Goal: Task Accomplishment & Management: Manage account settings

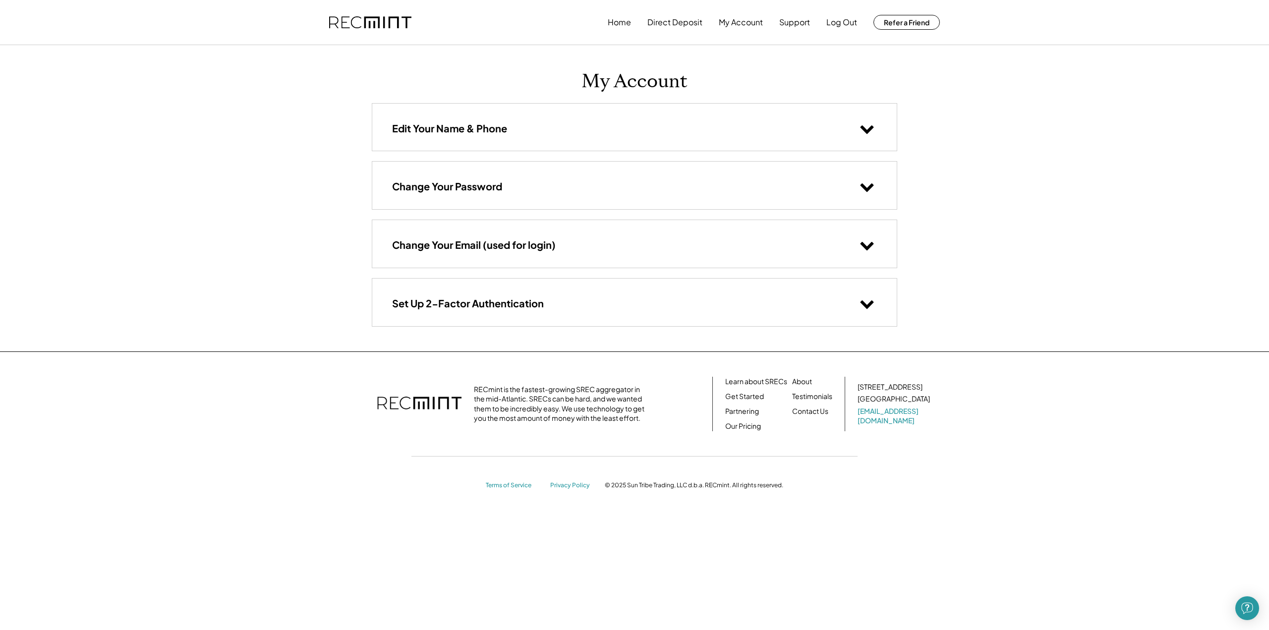
click at [1005, 75] on div "Home Direct Deposit My Account Support Log Out Refer a Friend My Account Edit Y…" at bounding box center [634, 315] width 1269 height 630
drag, startPoint x: 889, startPoint y: 3, endPoint x: 256, endPoint y: 127, distance: 644.9
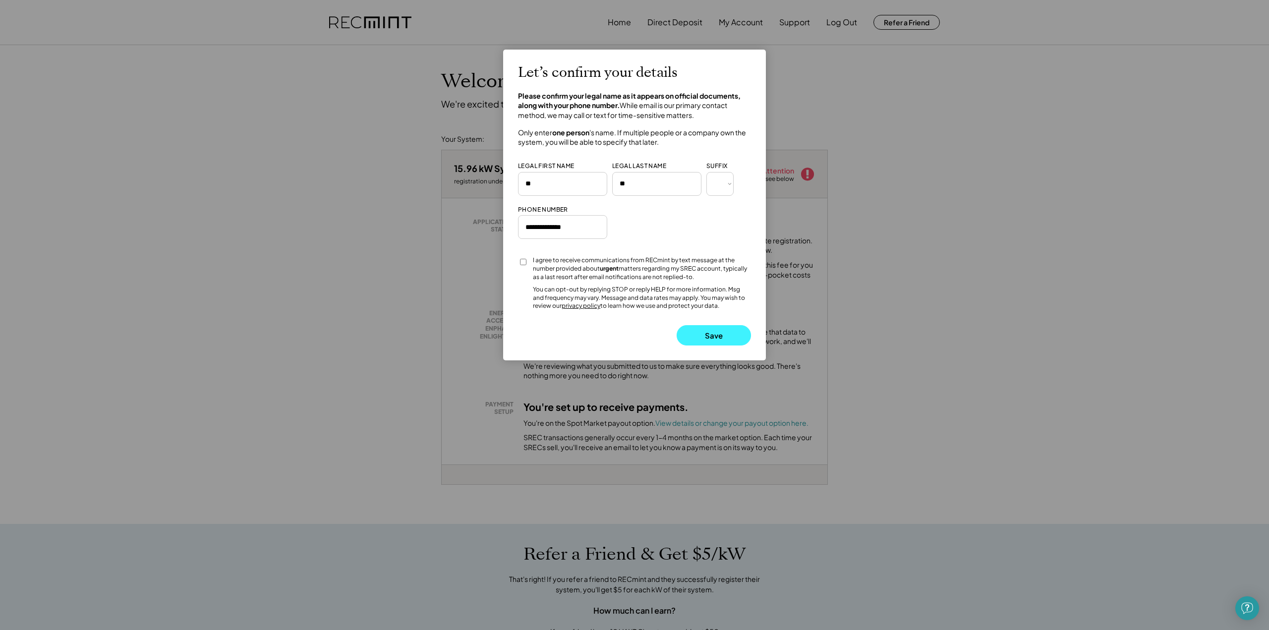
drag, startPoint x: 712, startPoint y: 334, endPoint x: 719, endPoint y: 334, distance: 7.0
click at [712, 334] on button "Save" at bounding box center [713, 335] width 74 height 20
